Goal: Find specific page/section: Find specific page/section

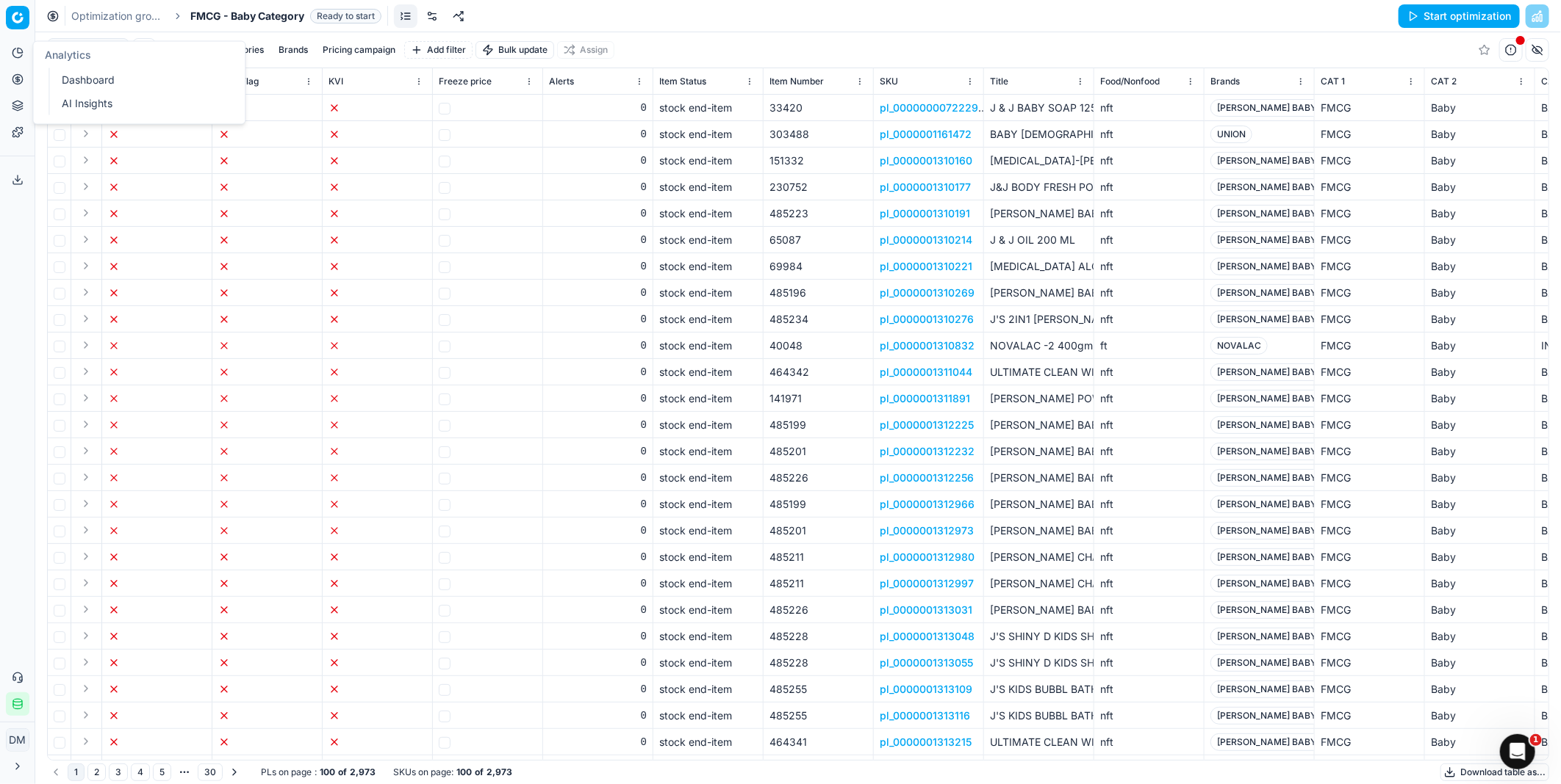
drag, startPoint x: 79, startPoint y: 77, endPoint x: 90, endPoint y: 77, distance: 11.0
click at [79, 77] on link "Dashboard" at bounding box center [141, 80] width 171 height 20
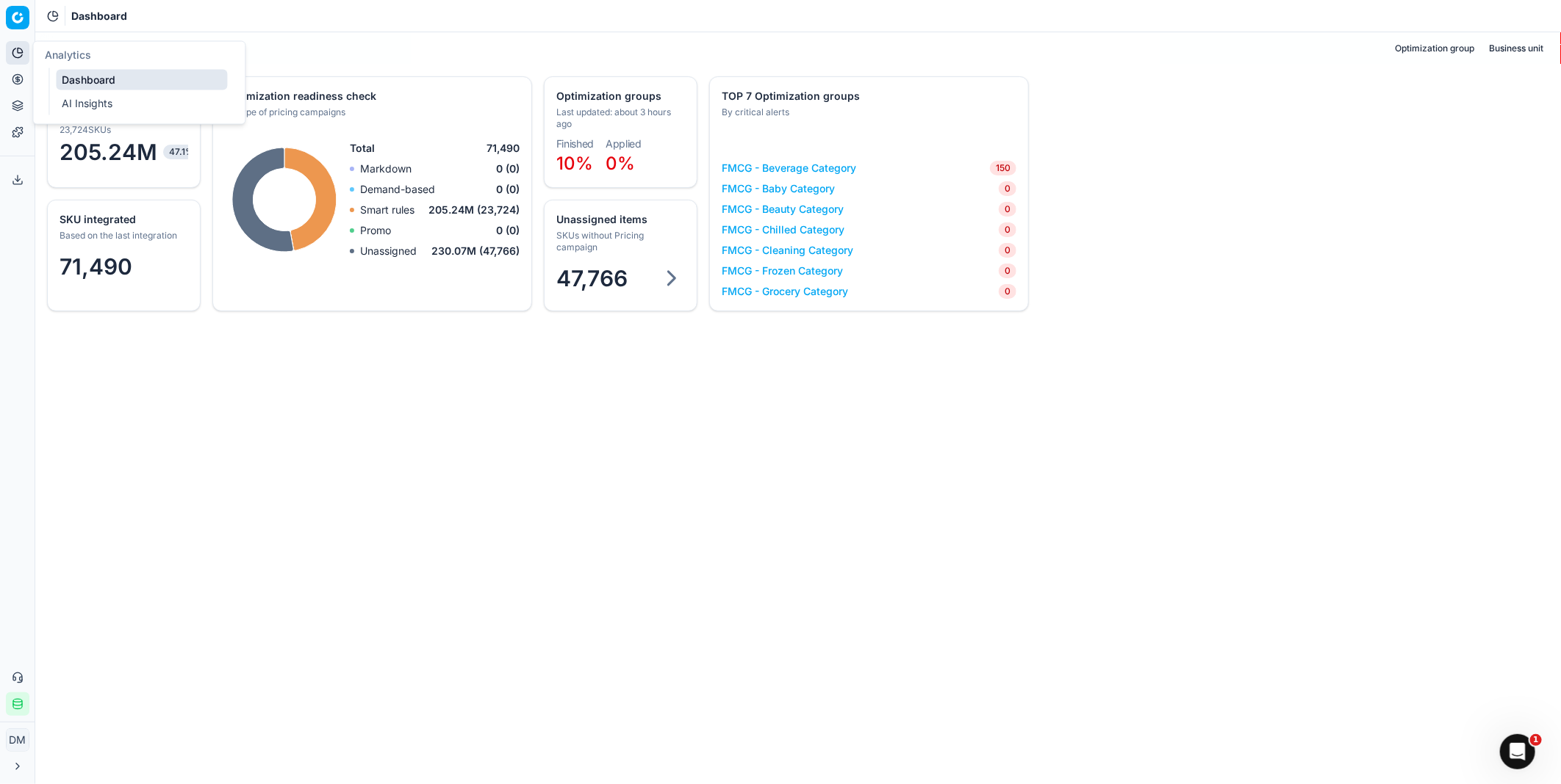
click at [24, 50] on button "Analytics" at bounding box center [18, 53] width 24 height 24
click at [82, 101] on link "AI Insights" at bounding box center [141, 103] width 171 height 20
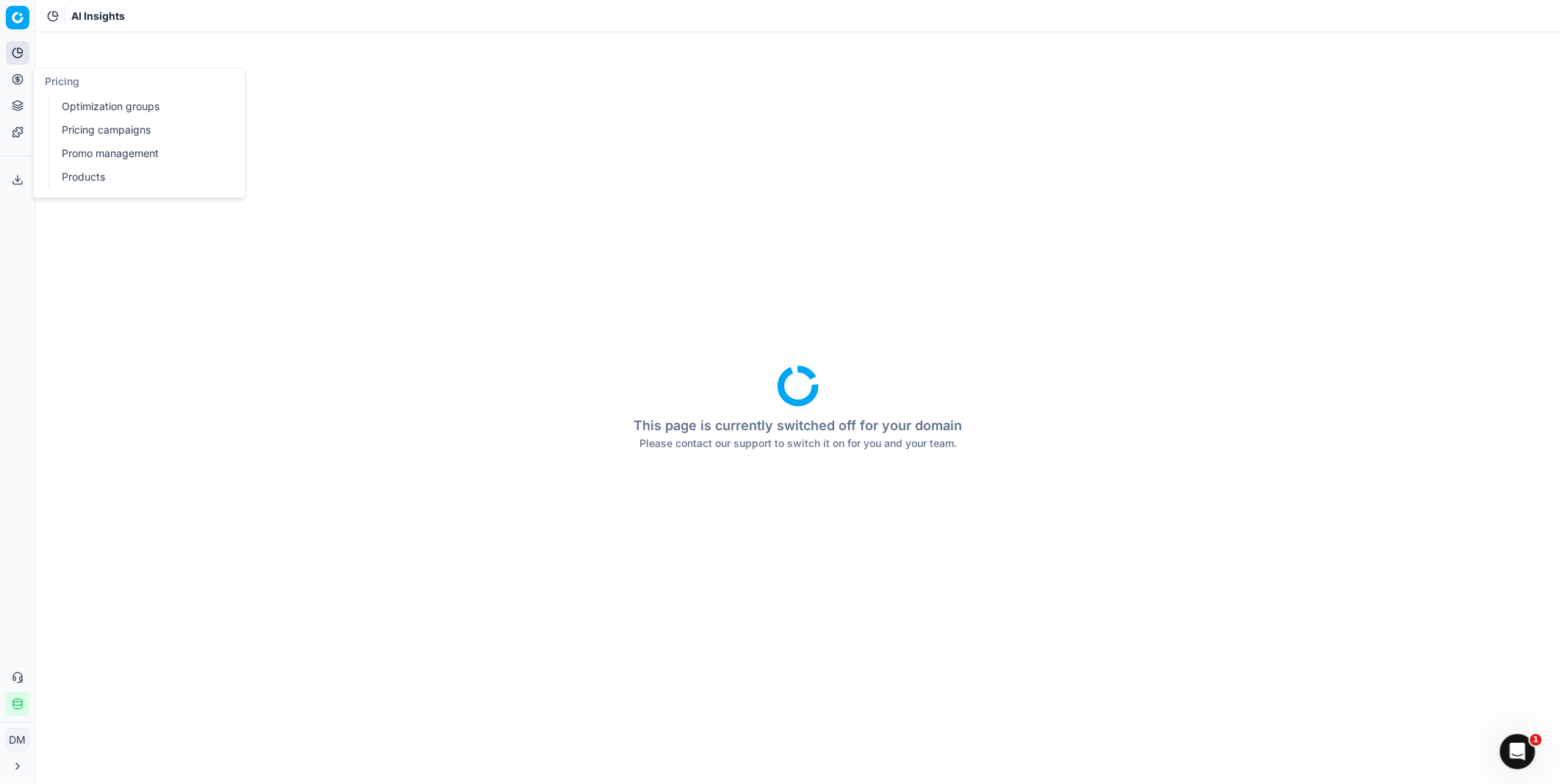
click at [85, 111] on link "Optimization groups" at bounding box center [141, 107] width 171 height 20
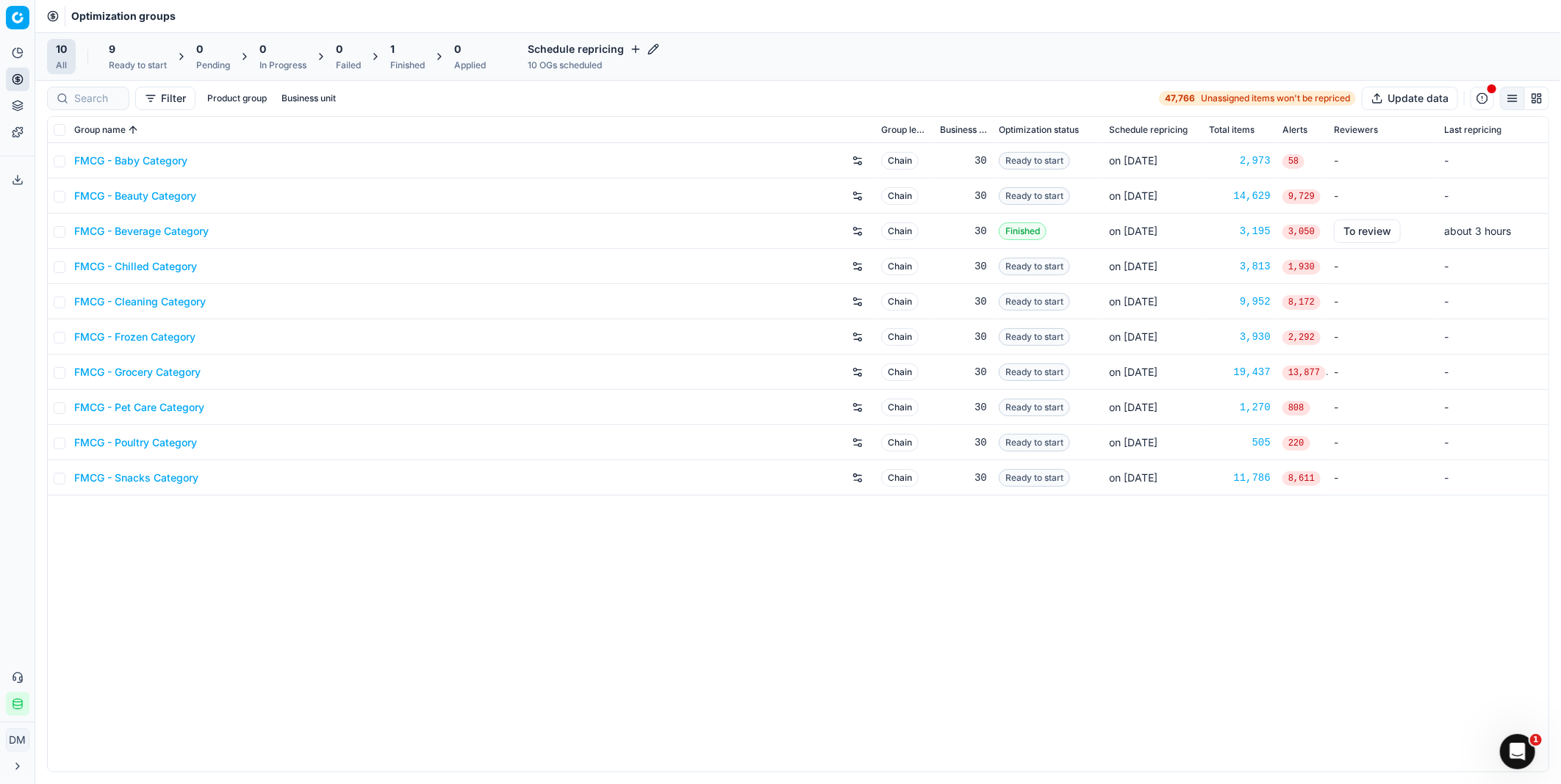
click at [867, 600] on div "FMCG - Baby Category Chain 30 Ready to start on [DATE] 2,973 58 - - FMCG - Beau…" at bounding box center [798, 458] width 1500 height 629
click at [158, 158] on link "FMCG - Baby Category" at bounding box center [131, 161] width 113 height 15
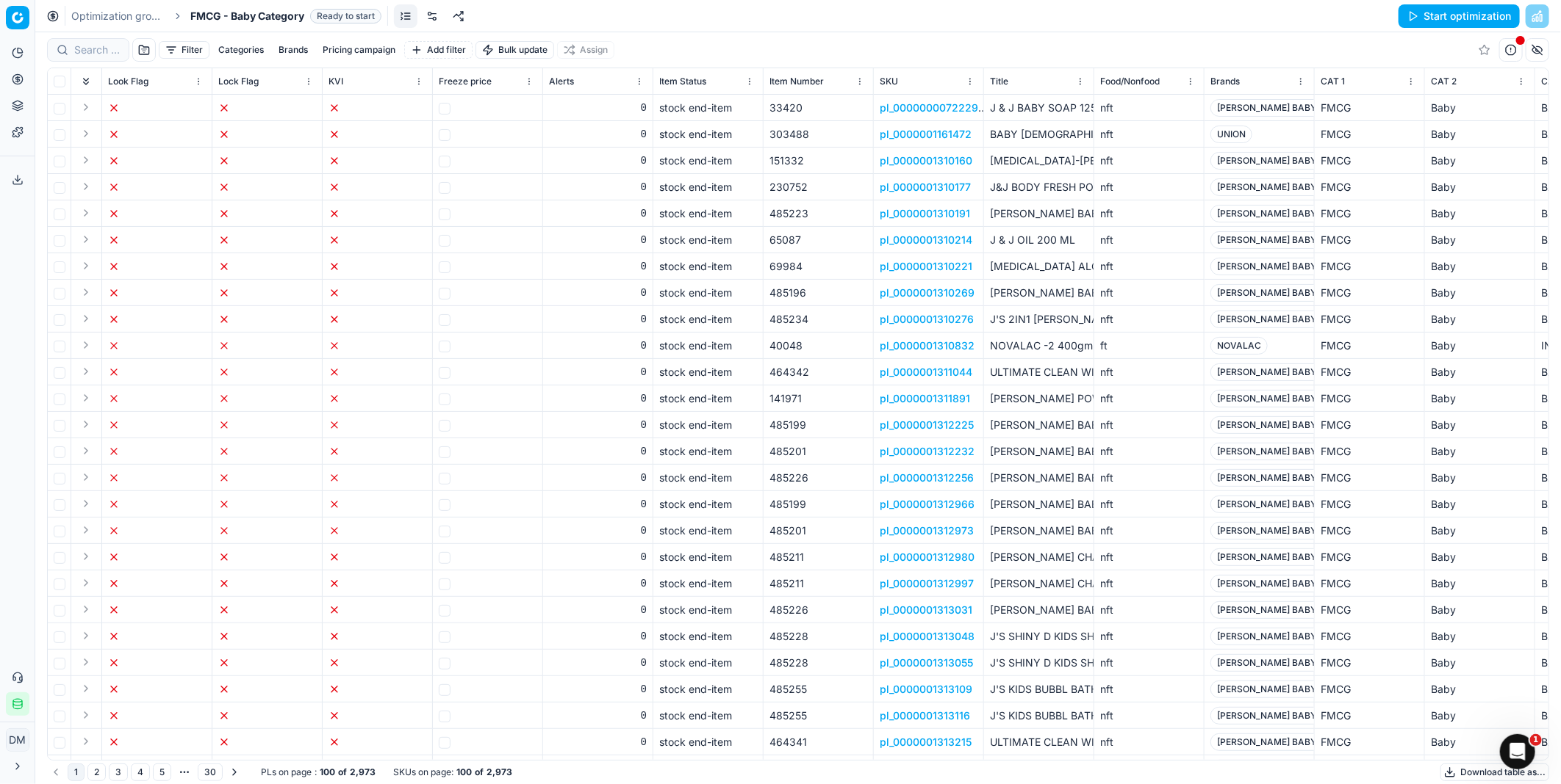
click at [255, 50] on button "Categories" at bounding box center [241, 50] width 57 height 18
click at [296, 47] on button "Brands" at bounding box center [293, 50] width 41 height 18
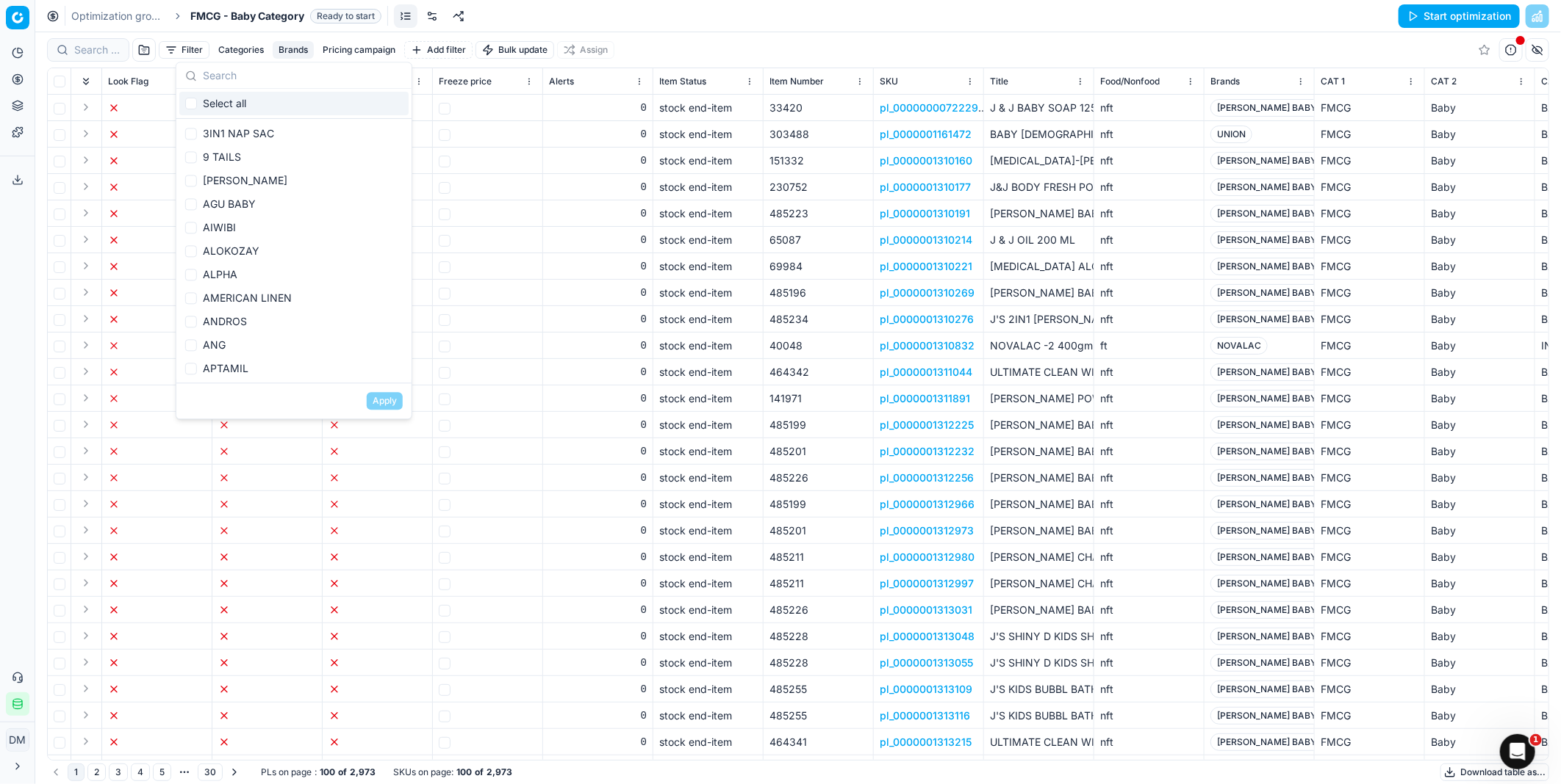
click at [358, 50] on button "Pricing campaign" at bounding box center [359, 50] width 85 height 18
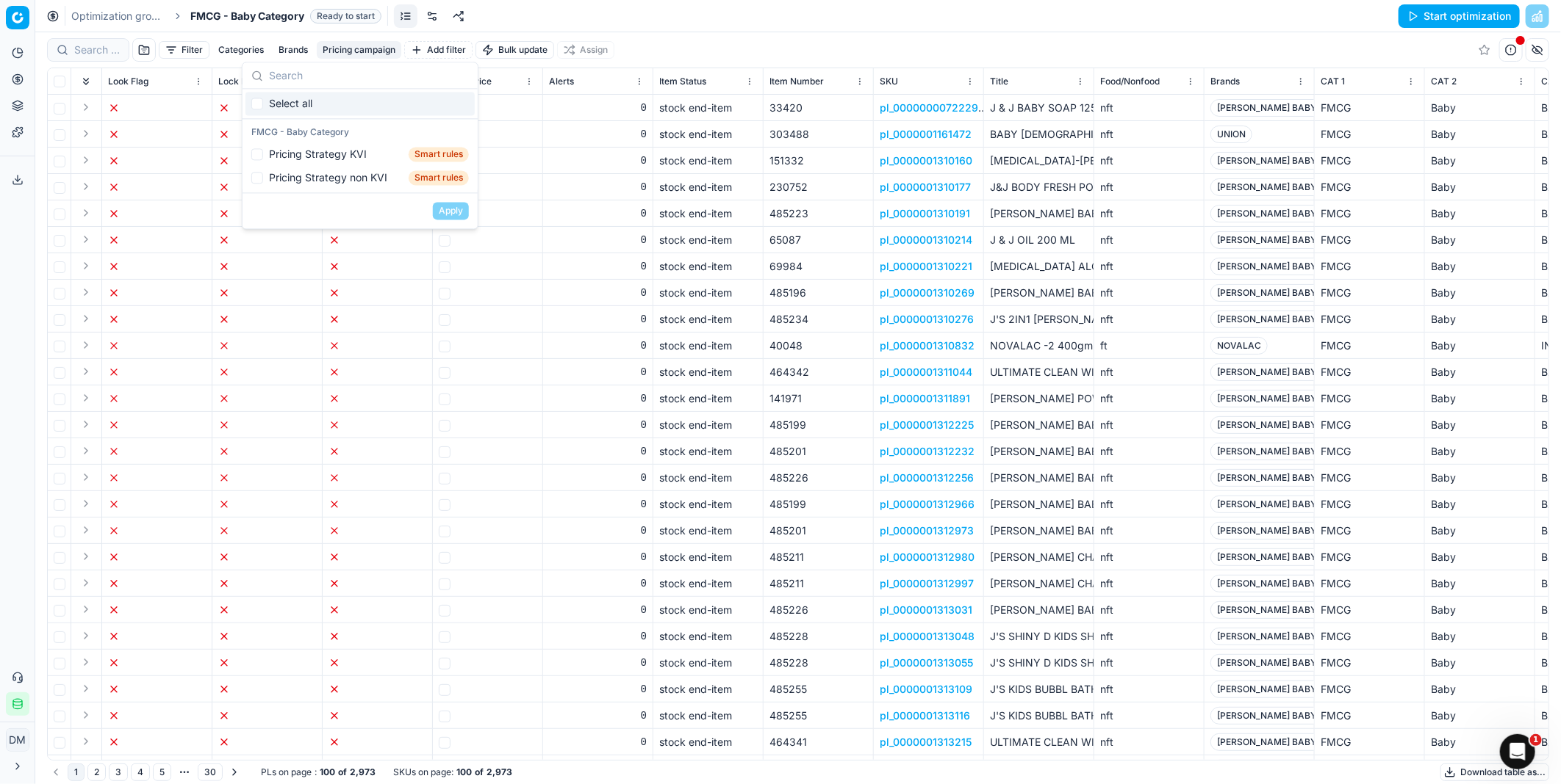
click at [190, 52] on button "Filter" at bounding box center [184, 50] width 50 height 18
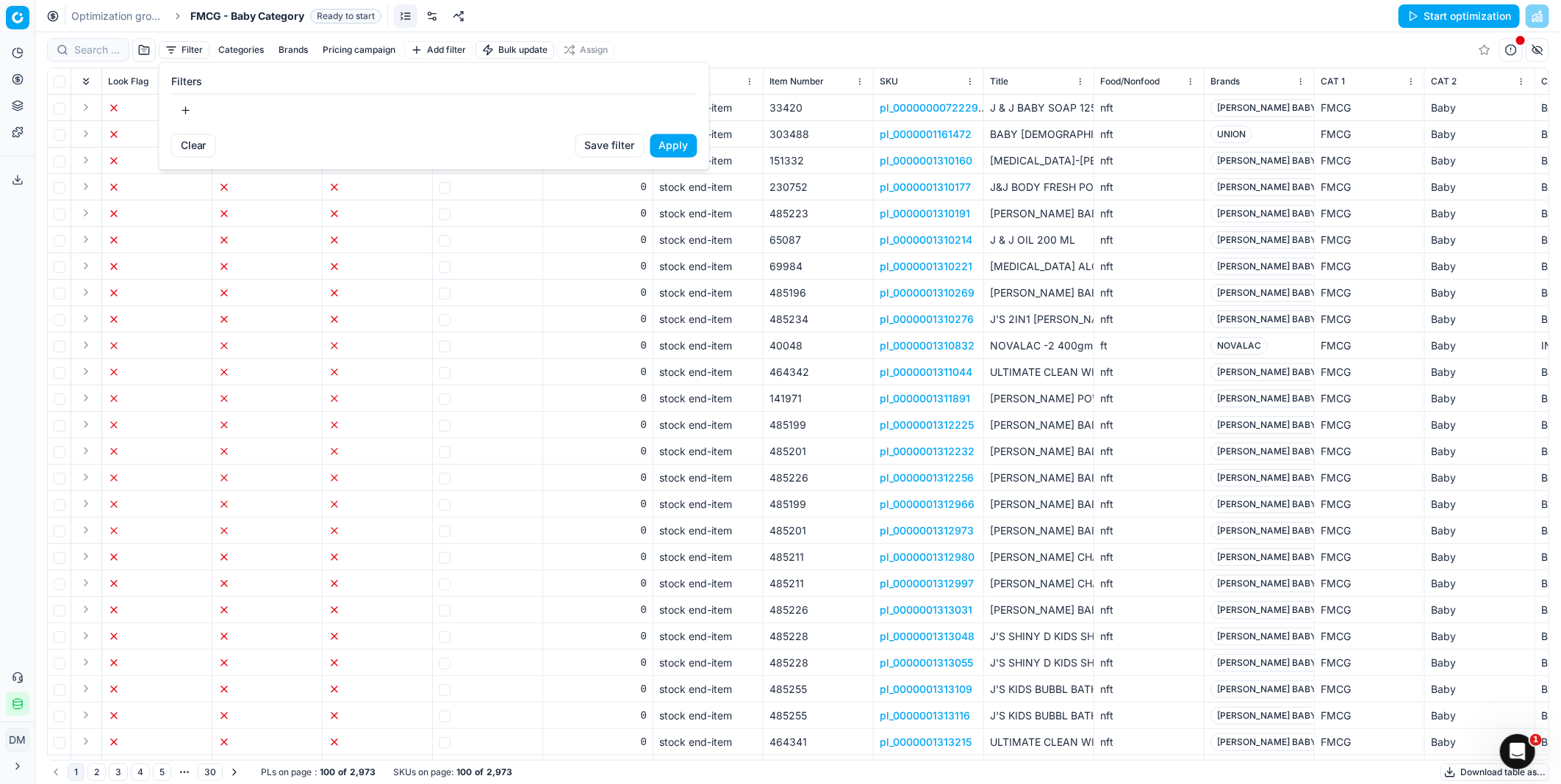
click at [126, 13] on html "Pricing platform Analytics Pricing Product portfolio Templates Export service 0…" at bounding box center [780, 392] width 1561 height 784
